Goal: Entertainment & Leisure: Consume media (video, audio)

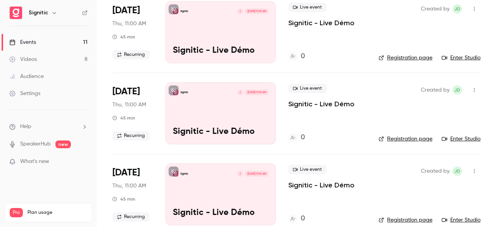
scroll to position [725, 0]
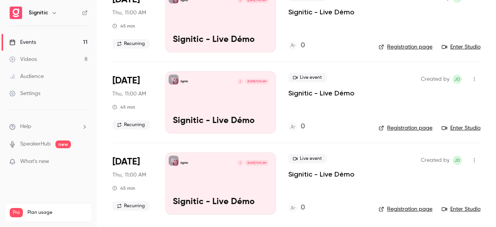
click at [30, 62] on div "Videos" at bounding box center [23, 59] width 28 height 8
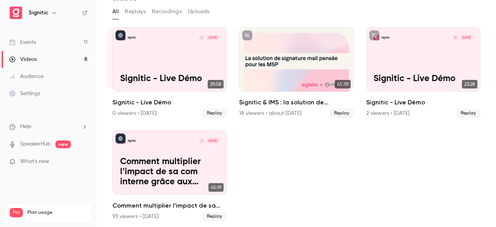
scroll to position [41, 0]
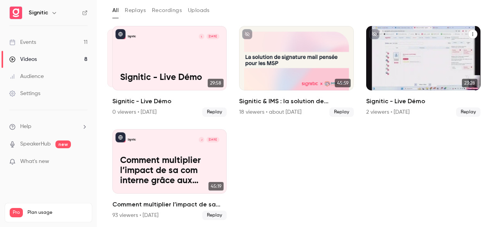
click at [443, 50] on div "Signitic C [DATE] Signitic - Live Démo" at bounding box center [423, 58] width 114 height 64
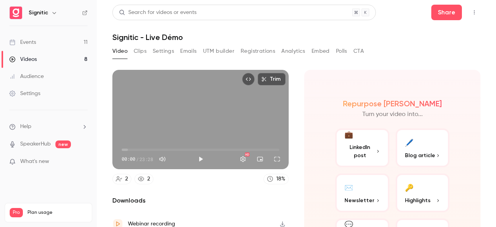
click at [163, 108] on div "Trim 00:00 00:00 / 23:28 HD" at bounding box center [200, 119] width 176 height 99
click at [127, 146] on span "00:49" at bounding box center [201, 149] width 158 height 12
click at [162, 114] on div "Trim 00:50 00:50 / 23:28 HD" at bounding box center [200, 119] width 176 height 99
click at [126, 148] on span "00:35" at bounding box center [125, 149] width 2 height 2
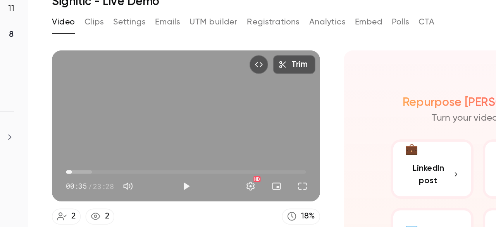
click at [138, 129] on div "Trim 00:35 00:35 / 23:28 HD" at bounding box center [200, 119] width 176 height 99
click at [138, 129] on div "Trim 00:36 00:36 / 23:28 HD" at bounding box center [200, 119] width 176 height 99
click at [203, 124] on div "Trim 00:36 00:36 / 23:28 HD" at bounding box center [200, 119] width 176 height 99
click at [203, 124] on div "Trim 00:37 00:37 / 23:28 HD" at bounding box center [200, 119] width 176 height 99
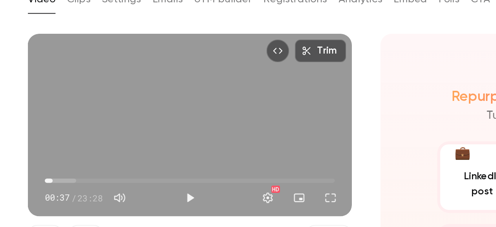
click at [189, 123] on div "Trim 00:37 00:37 / 23:28 HD" at bounding box center [200, 119] width 176 height 99
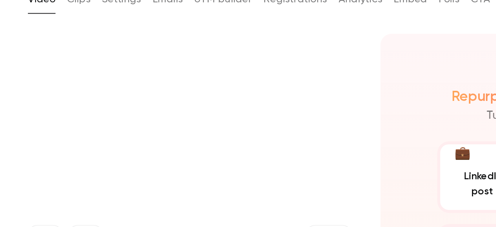
click at [98, 125] on main "Search for videos or events Share Signitic - Live Démo Video Clips Settings Ema…" at bounding box center [296, 113] width 399 height 227
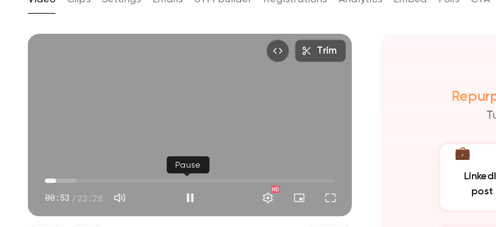
click at [196, 155] on button "Pause" at bounding box center [200, 158] width 15 height 15
click at [249, 96] on div "Trim 00:53 00:53 / 23:28 HD" at bounding box center [200, 119] width 176 height 99
click at [249, 96] on div "Trim 00:54 00:54 / 23:28 HD" at bounding box center [200, 119] width 176 height 99
click at [249, 96] on div "Trim 00:55 00:55 / 23:28 HD" at bounding box center [200, 119] width 176 height 99
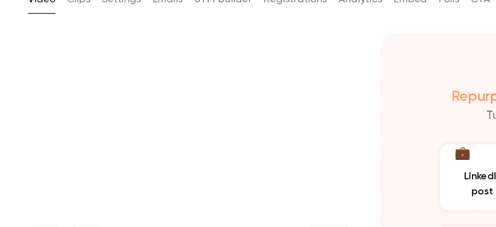
click at [243, 105] on video at bounding box center [200, 119] width 176 height 99
click at [215, 115] on video at bounding box center [200, 119] width 176 height 99
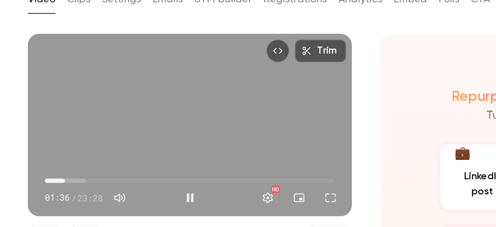
click at [210, 116] on div "Trim 01:36 01:36 / 23:28 HD" at bounding box center [200, 119] width 176 height 99
click at [203, 119] on div "Trim 01:39 01:39 / 23:28 HD" at bounding box center [200, 119] width 176 height 99
click at [105, 133] on main "Search for videos or events Share Signitic - Live Démo Video Clips Settings Ema…" at bounding box center [296, 113] width 399 height 227
click at [292, 136] on section "Trim 01:39 01:39 / 23:28 HD 2 2 18 % Downloads Webinar recording Local speaker …" at bounding box center [296, 139] width 368 height 138
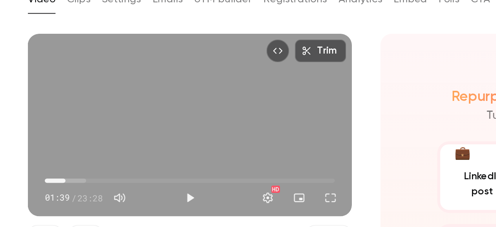
click at [192, 110] on div "Trim 01:39 01:39 / 23:28 HD" at bounding box center [200, 119] width 176 height 99
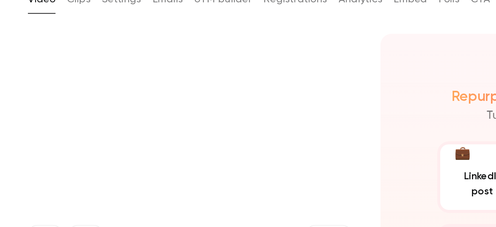
click at [192, 110] on video at bounding box center [200, 119] width 176 height 99
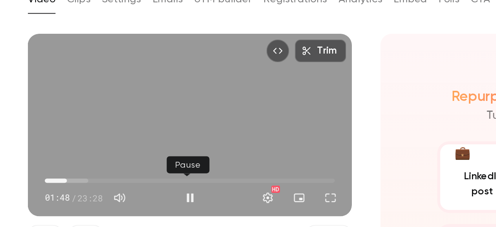
click at [197, 156] on button "Pause" at bounding box center [200, 158] width 15 height 15
type input "*****"
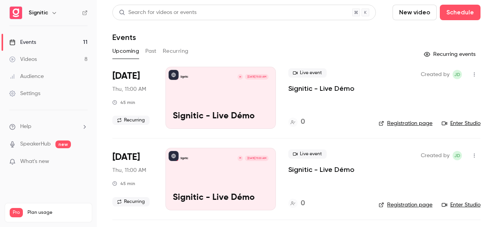
click at [62, 59] on link "Videos 8" at bounding box center [48, 59] width 97 height 17
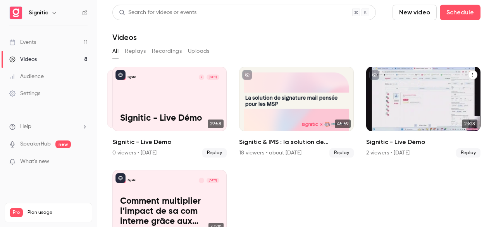
click at [415, 107] on div "Signitic C [DATE] Signitic - Live Démo" at bounding box center [423, 99] width 114 height 64
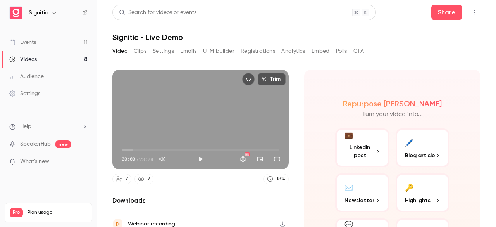
click at [204, 138] on div "00:00 00:00 / 23:28 HD" at bounding box center [200, 152] width 176 height 33
click at [200, 154] on button "Play" at bounding box center [200, 158] width 15 height 15
click at [272, 155] on button "Full screen" at bounding box center [276, 158] width 15 height 15
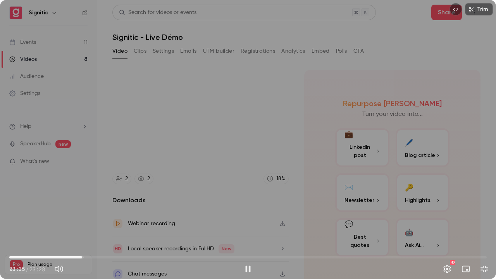
click at [82, 226] on span "03:35" at bounding box center [247, 257] width 477 height 12
click at [33, 226] on span "01:10" at bounding box center [247, 257] width 477 height 12
click at [483, 226] on button "Exit full screen" at bounding box center [483, 268] width 15 height 15
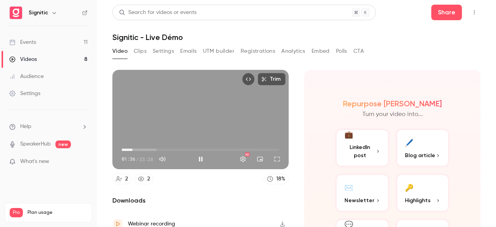
click at [311, 21] on header "Search for videos or events Share Signitic - Live Démo" at bounding box center [296, 23] width 368 height 37
click at [200, 155] on button "Pause" at bounding box center [200, 158] width 15 height 15
click at [200, 155] on button "Play" at bounding box center [200, 158] width 15 height 15
click at [274, 156] on button "Full screen" at bounding box center [276, 158] width 15 height 15
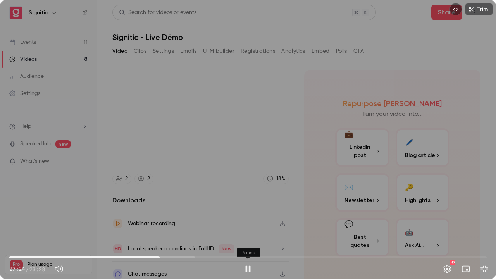
click at [249, 226] on button "Pause" at bounding box center [247, 268] width 15 height 15
type input "*****"
click at [240, 226] on button "Play" at bounding box center [247, 268] width 15 height 15
click at [240, 226] on button "Pause" at bounding box center [247, 268] width 15 height 15
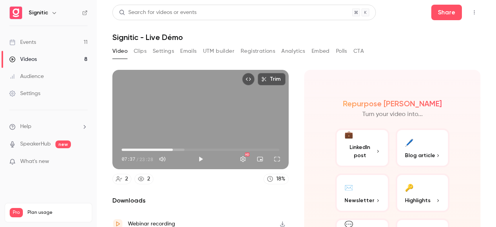
click at [234, 96] on div "Trim 07:37 07:37 / 23:28 HD" at bounding box center [200, 119] width 176 height 99
click at [229, 126] on div "Trim 08:14 08:14 / 23:28 HD" at bounding box center [200, 119] width 176 height 99
type input "*****"
